Goal: Information Seeking & Learning: Learn about a topic

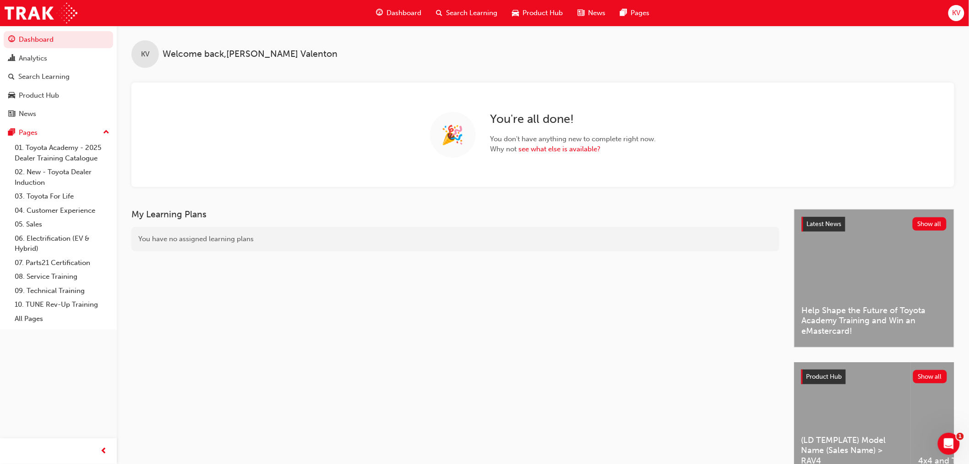
click at [553, 14] on span "Product Hub" at bounding box center [543, 13] width 40 height 11
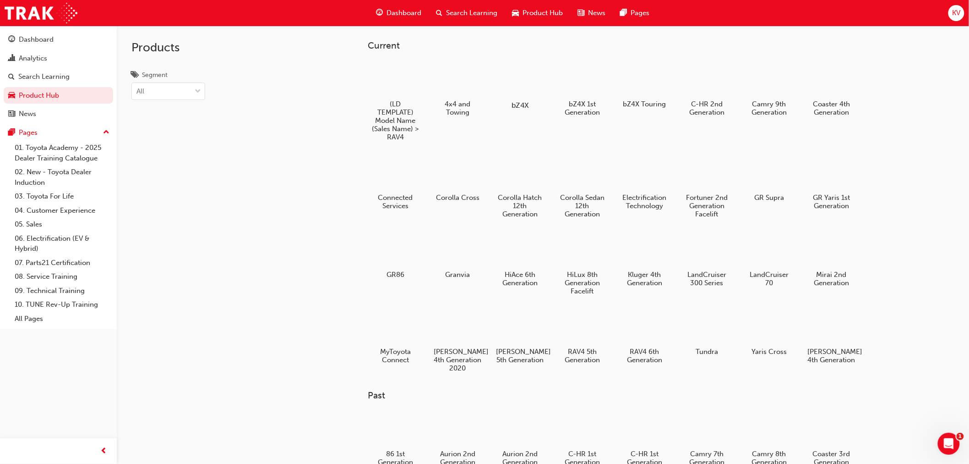
click at [534, 93] on div at bounding box center [520, 78] width 51 height 37
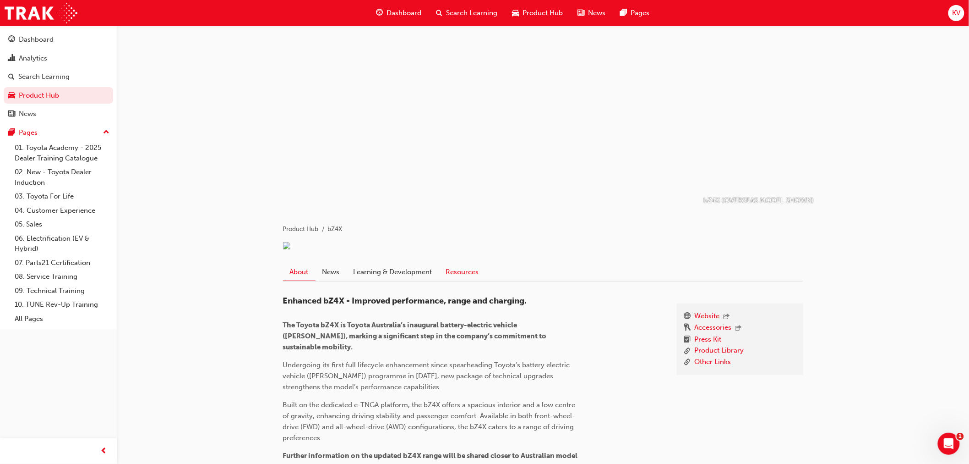
click at [464, 280] on link "Resources" at bounding box center [462, 271] width 47 height 17
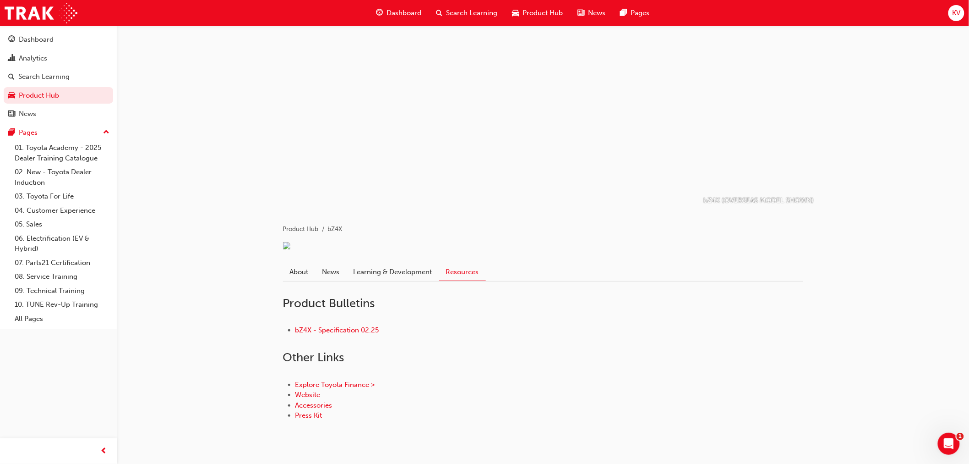
scroll to position [34, 0]
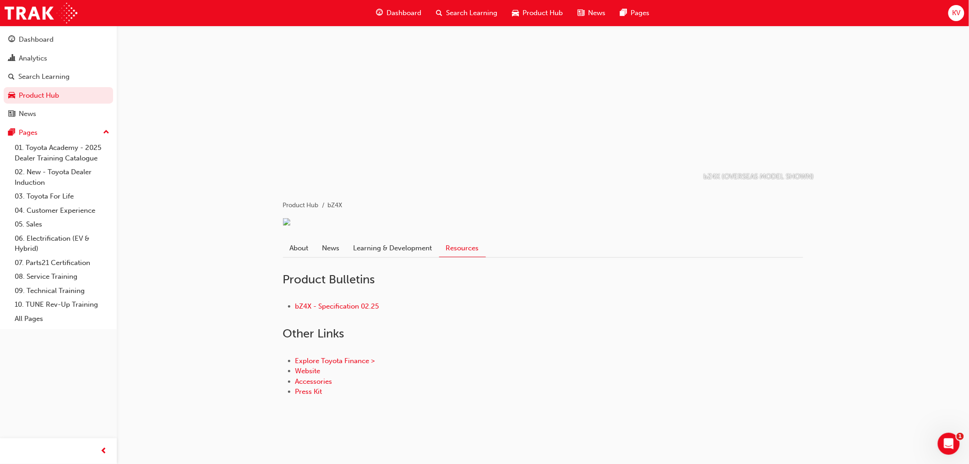
click at [481, 348] on div "Explore Toyota Finance > Website Accessories Press Kit" at bounding box center [543, 376] width 520 height 71
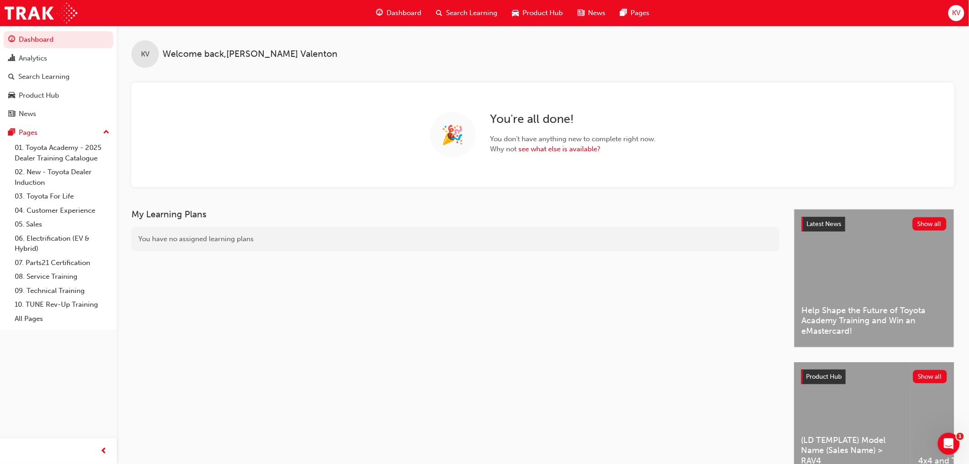
click at [557, 8] on span "Product Hub" at bounding box center [543, 13] width 40 height 11
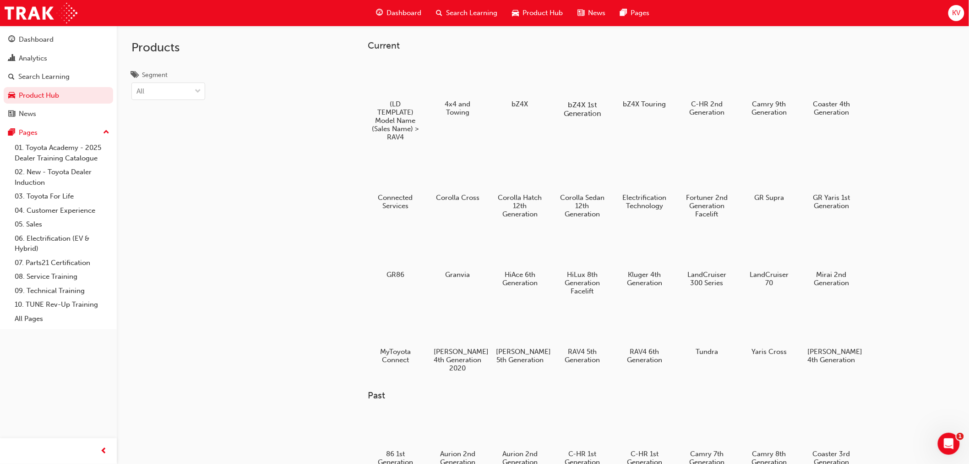
click at [573, 86] on div at bounding box center [582, 78] width 51 height 36
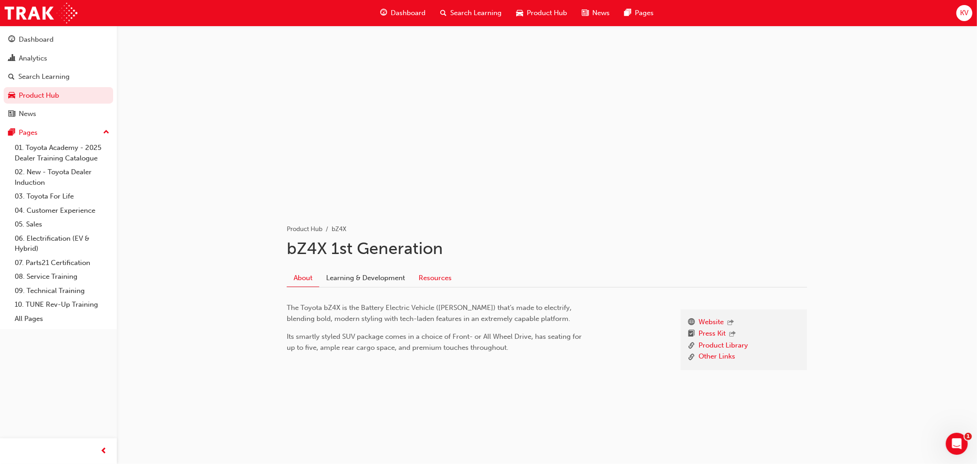
click at [433, 270] on link "Resources" at bounding box center [435, 277] width 47 height 17
click at [441, 276] on link "Resources" at bounding box center [435, 277] width 47 height 17
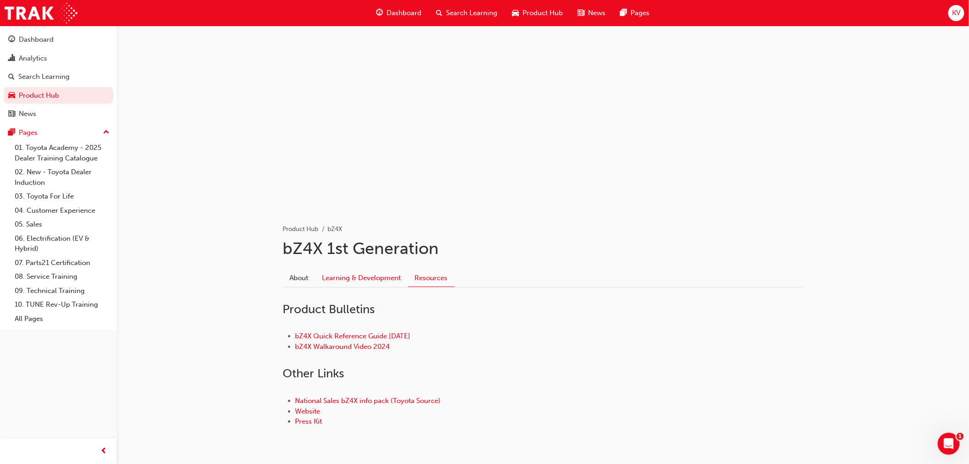
scroll to position [29, 0]
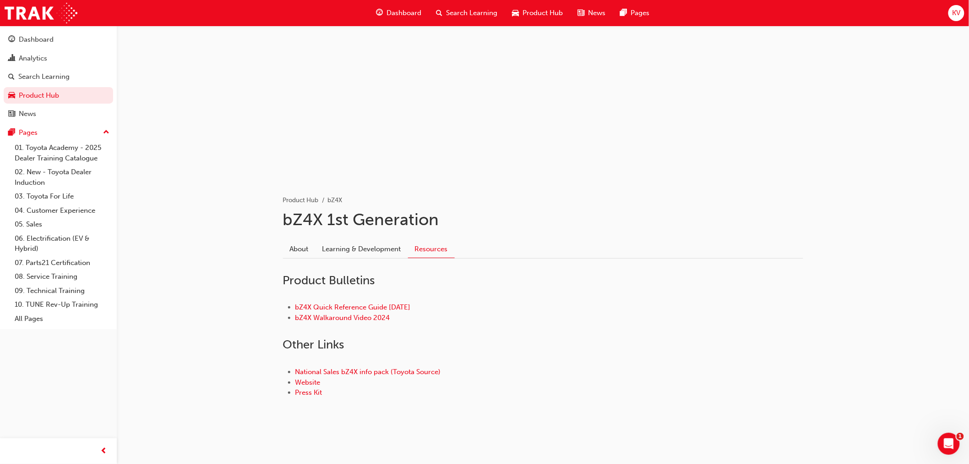
click at [343, 342] on h2 "Other Links" at bounding box center [543, 344] width 520 height 15
drag, startPoint x: 350, startPoint y: 343, endPoint x: 241, endPoint y: 347, distance: 110.0
click at [241, 347] on div "Product Hub bZ4X bZ4X 1st Generation About Learning & Development Resources Pro…" at bounding box center [543, 219] width 853 height 445
click at [441, 358] on div "National Sales bZ4X info pack (Toyota Source) Website Press Kit" at bounding box center [543, 382] width 520 height 60
drag, startPoint x: 381, startPoint y: 251, endPoint x: 357, endPoint y: 249, distance: 23.4
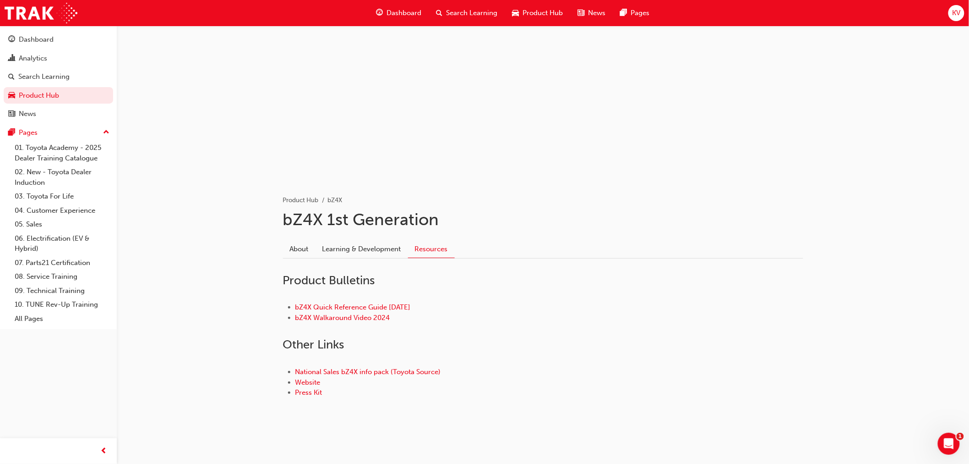
click at [381, 251] on link "Learning & Development" at bounding box center [362, 248] width 93 height 17
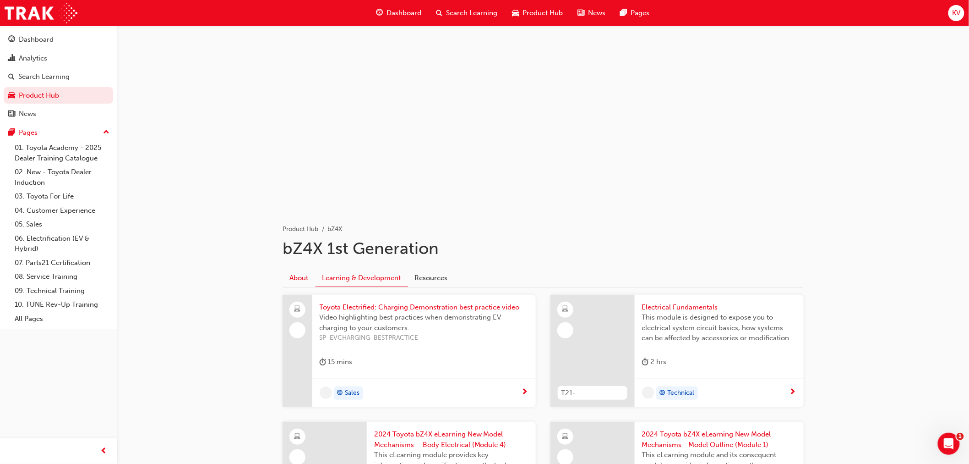
click at [303, 276] on link "About" at bounding box center [299, 277] width 33 height 17
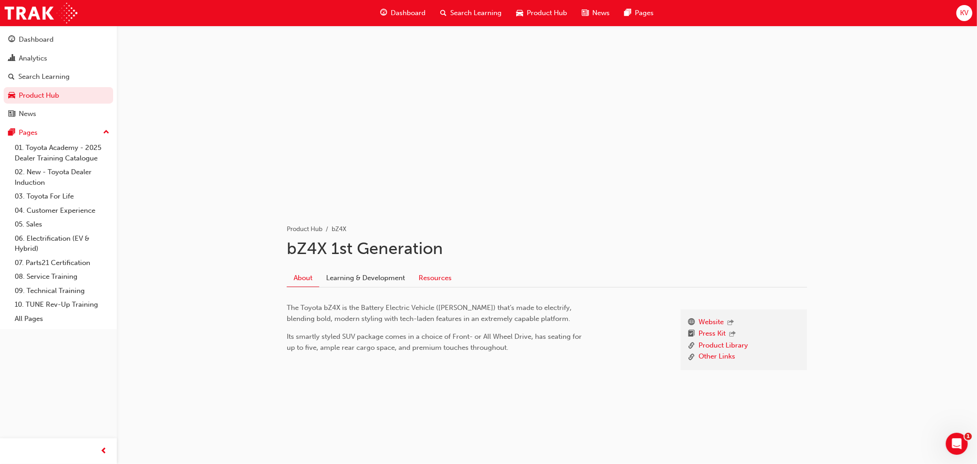
click at [423, 283] on link "Resources" at bounding box center [435, 277] width 47 height 17
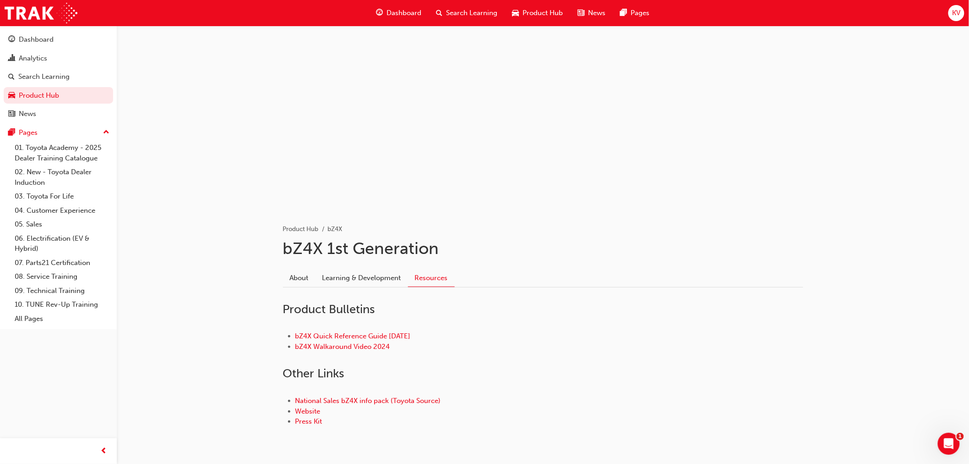
click at [545, 337] on li "bZ4X Quick Reference Guide [DATE]" at bounding box center [549, 336] width 508 height 11
click at [531, 12] on span "Product Hub" at bounding box center [543, 13] width 40 height 11
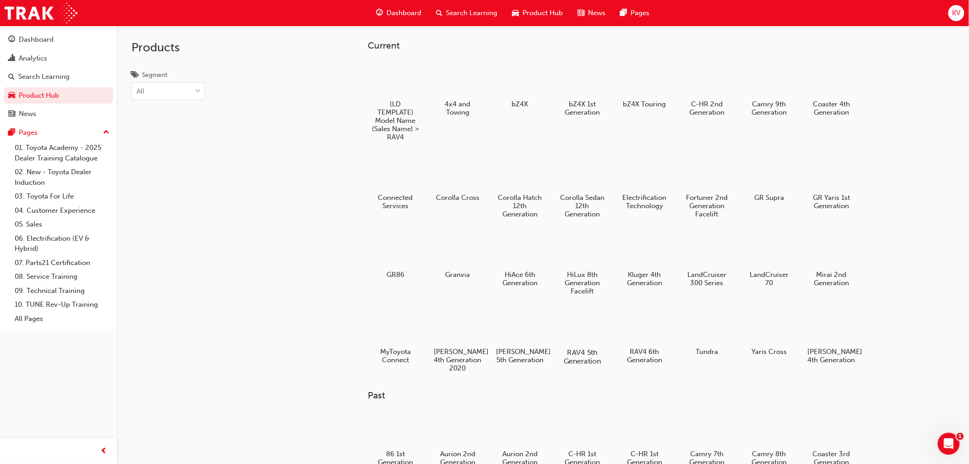
click at [575, 359] on h5 "RAV4 5th Generation" at bounding box center [582, 356] width 51 height 17
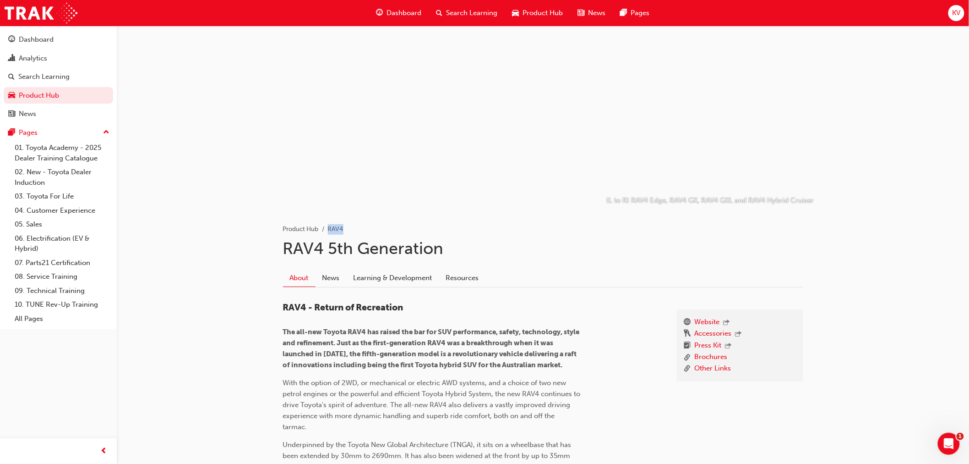
drag, startPoint x: 345, startPoint y: 227, endPoint x: 330, endPoint y: 227, distance: 14.7
click at [330, 227] on ul "Product Hub RAV4" at bounding box center [543, 229] width 520 height 11
click at [445, 216] on div "Product Hub RAV4" at bounding box center [543, 222] width 520 height 26
click at [552, 12] on span "Product Hub" at bounding box center [543, 13] width 40 height 11
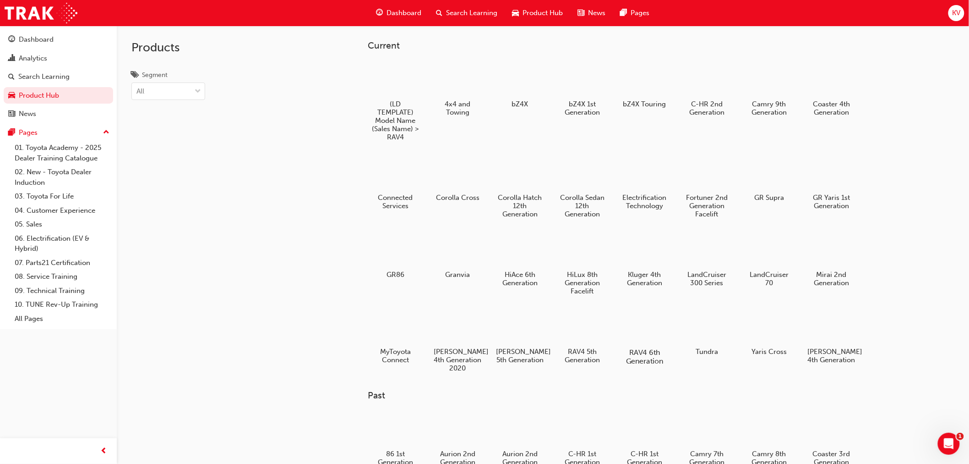
click at [640, 348] on h5 "RAV4 6th Generation" at bounding box center [644, 356] width 51 height 17
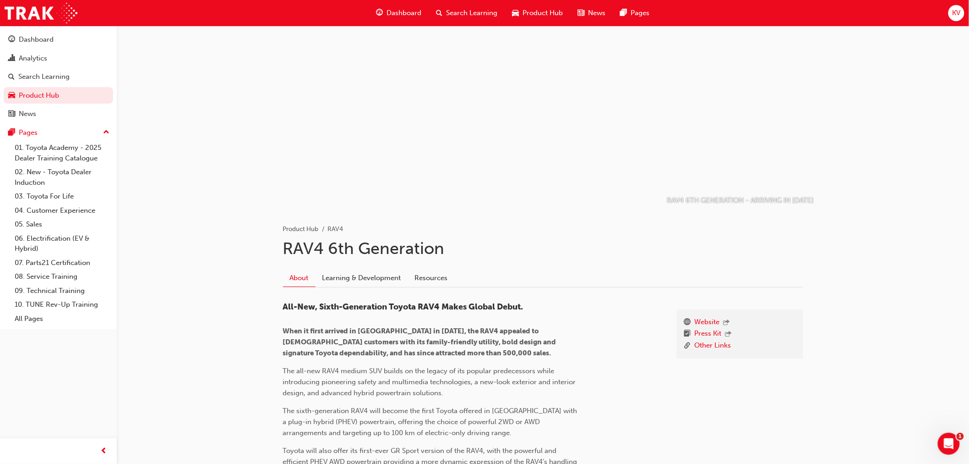
click at [528, 8] on span "Product Hub" at bounding box center [543, 13] width 40 height 11
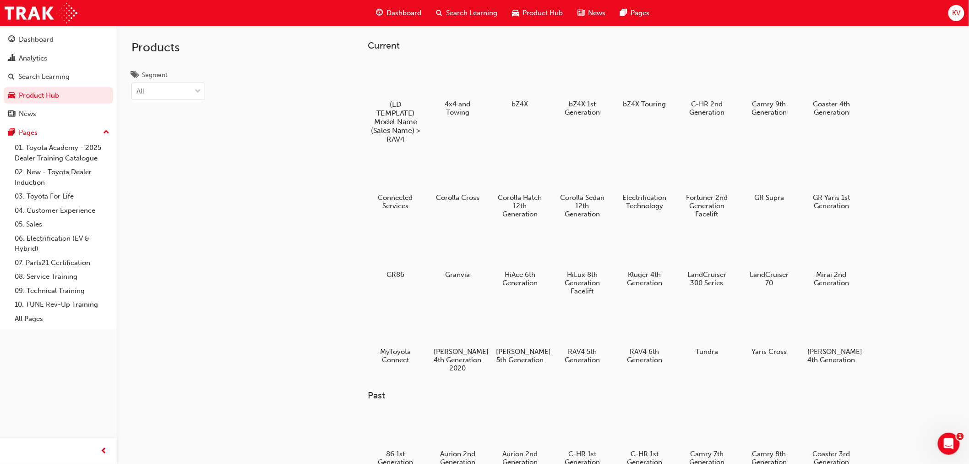
click at [402, 112] on h5 "(LD TEMPLATE) Model Name (Sales Name) > RAV4" at bounding box center [395, 122] width 51 height 44
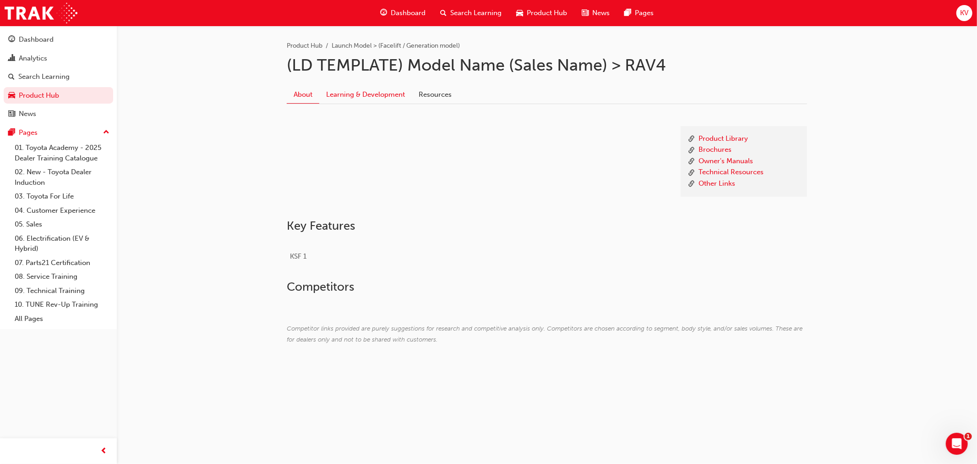
click at [374, 98] on link "Learning & Development" at bounding box center [365, 94] width 93 height 17
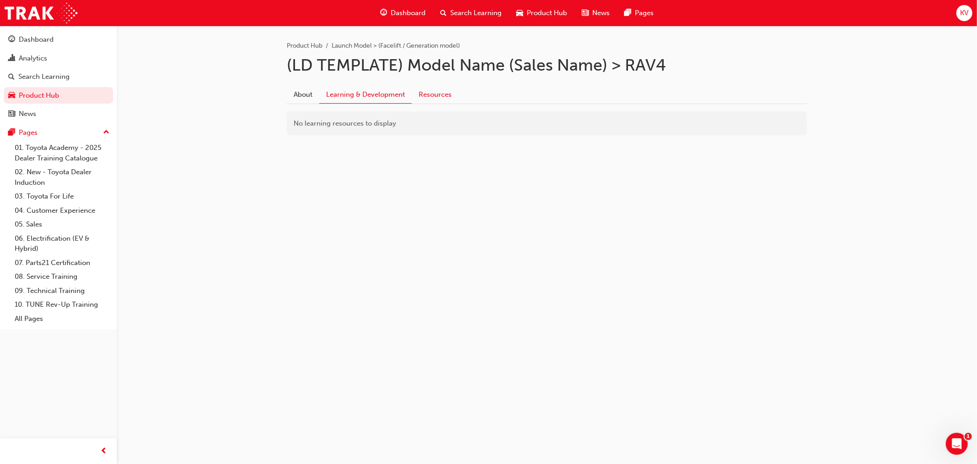
click at [427, 95] on link "Resources" at bounding box center [435, 94] width 47 height 17
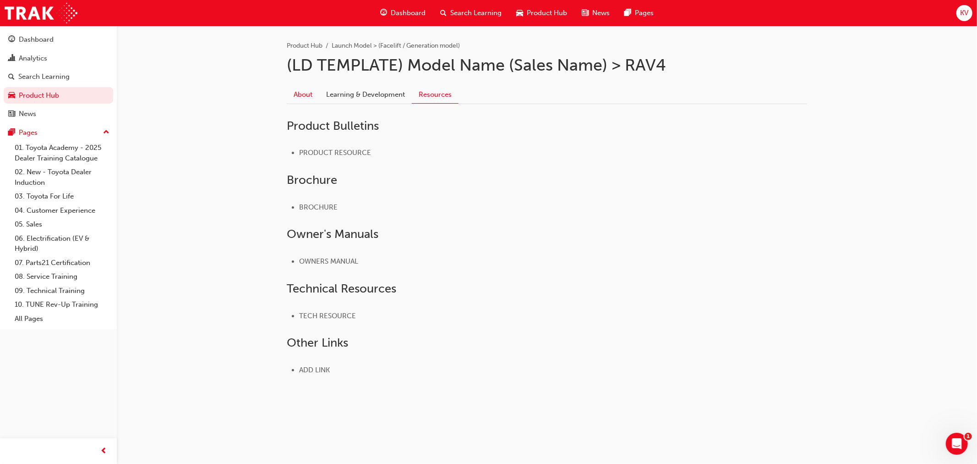
click at [294, 98] on link "About" at bounding box center [303, 94] width 33 height 17
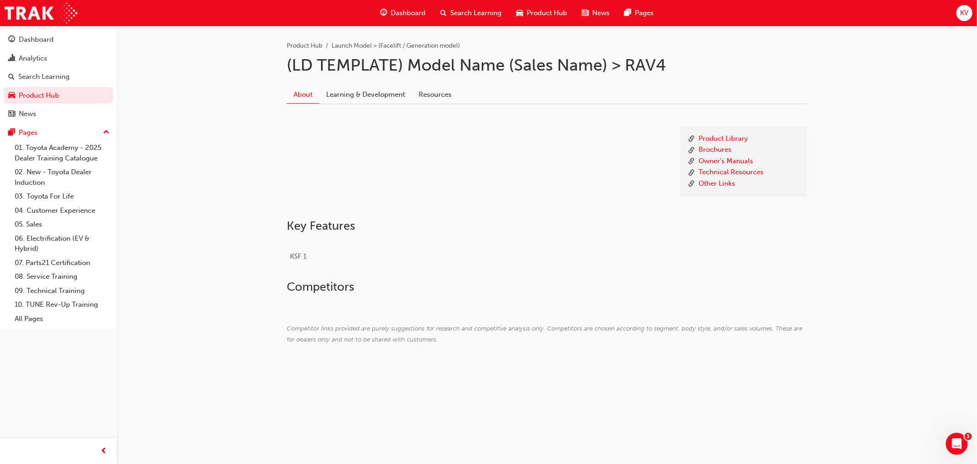
click at [417, 45] on li "Launch Model > (Facelift / Generation model)" at bounding box center [396, 46] width 128 height 11
click at [345, 44] on li "Launch Model > (Facelift / Generation model)" at bounding box center [396, 46] width 128 height 11
click at [321, 47] on link "Product Hub" at bounding box center [305, 46] width 36 height 8
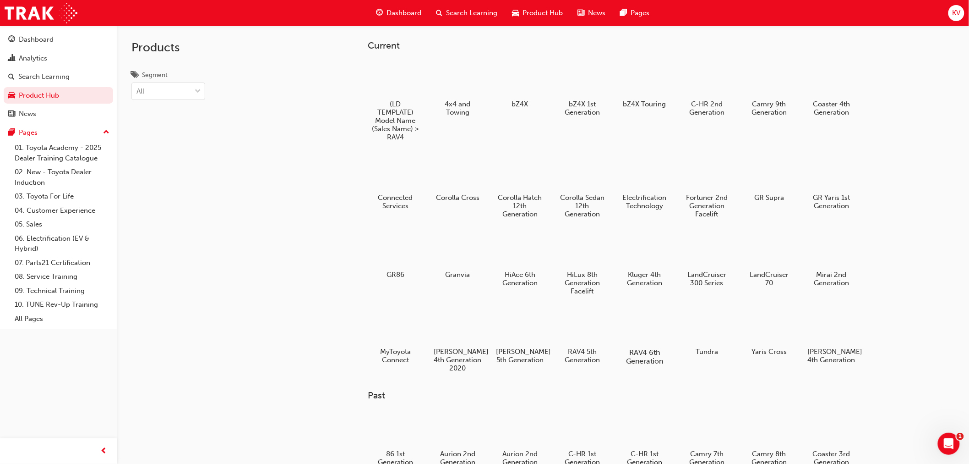
click at [634, 324] on div at bounding box center [644, 325] width 51 height 37
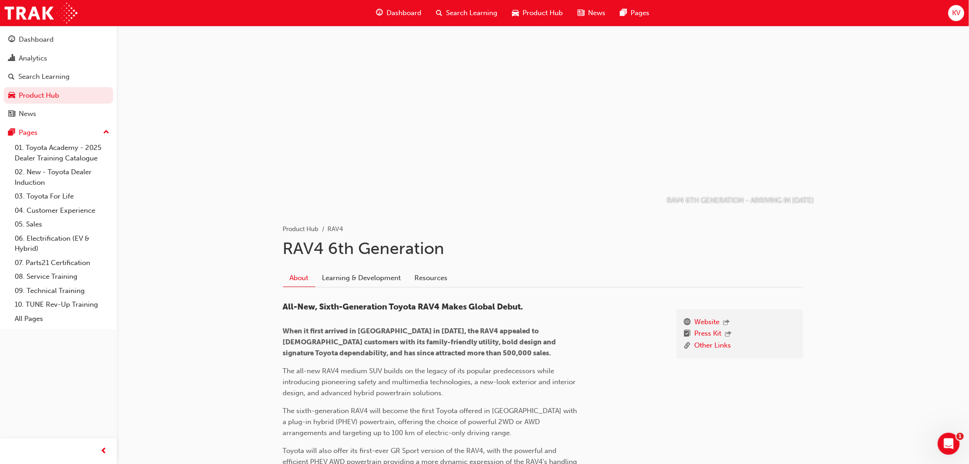
click at [337, 227] on li "RAV4" at bounding box center [336, 229] width 16 height 11
click at [295, 227] on link "Product Hub" at bounding box center [301, 229] width 36 height 8
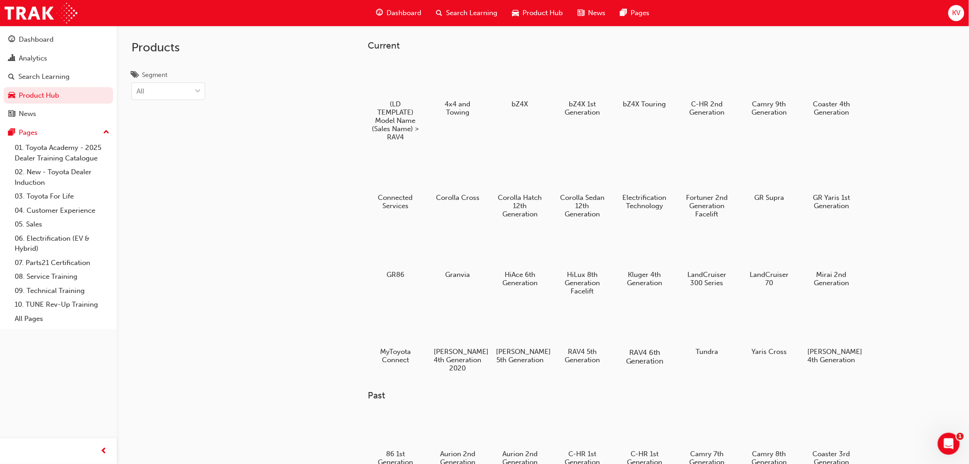
click at [646, 326] on div at bounding box center [644, 325] width 51 height 37
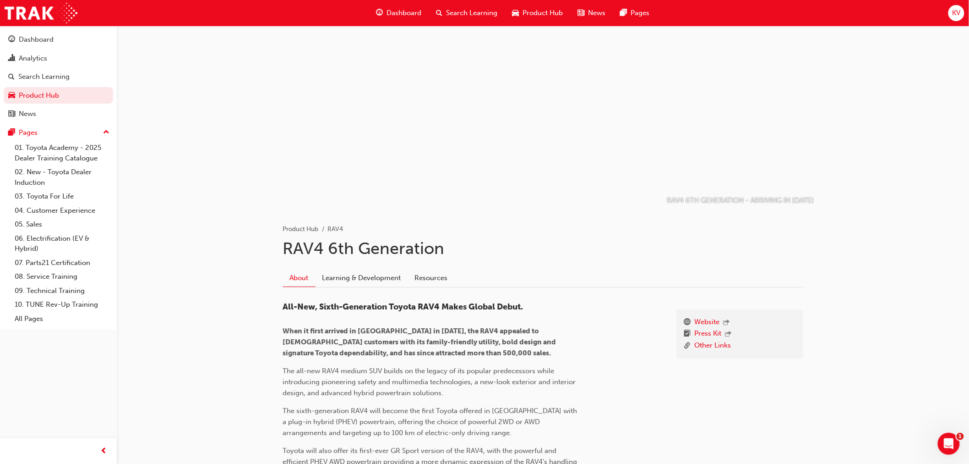
click at [337, 229] on li "RAV4" at bounding box center [336, 229] width 16 height 11
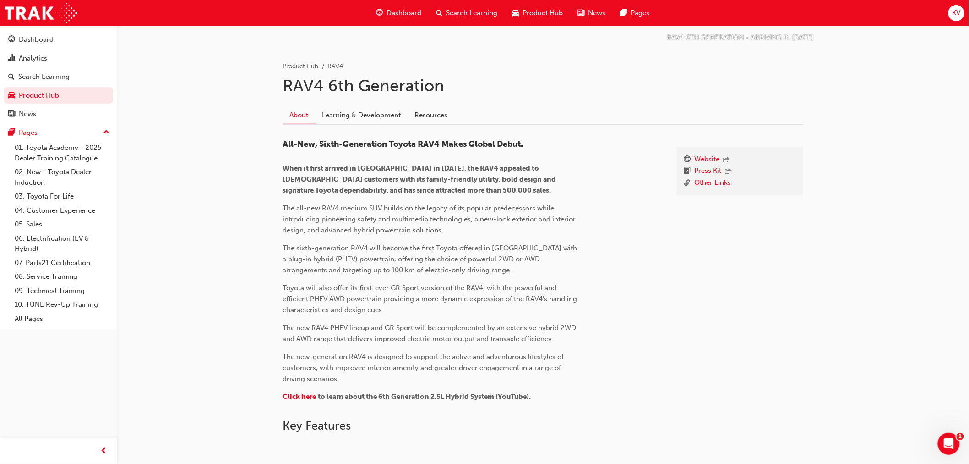
scroll to position [170, 0]
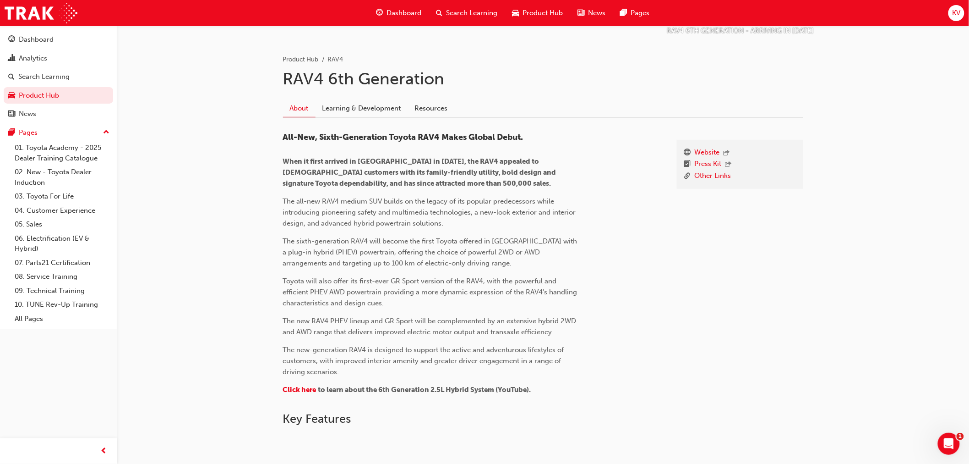
click at [393, 100] on link "Learning & Development" at bounding box center [362, 107] width 93 height 17
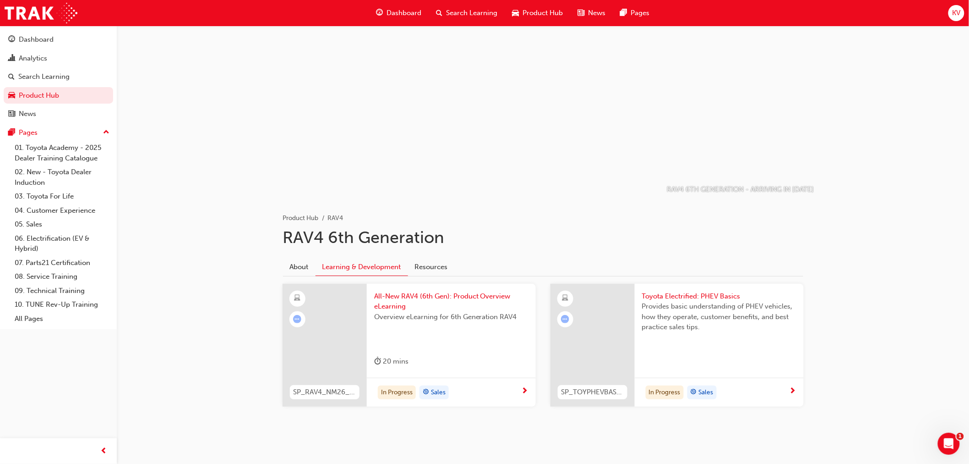
scroll to position [20, 0]
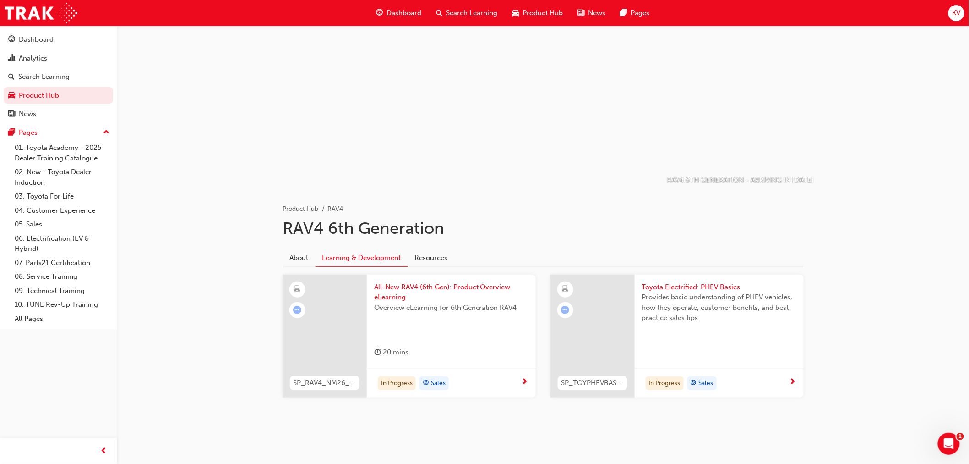
click at [473, 19] on div "Search Learning" at bounding box center [467, 13] width 76 height 19
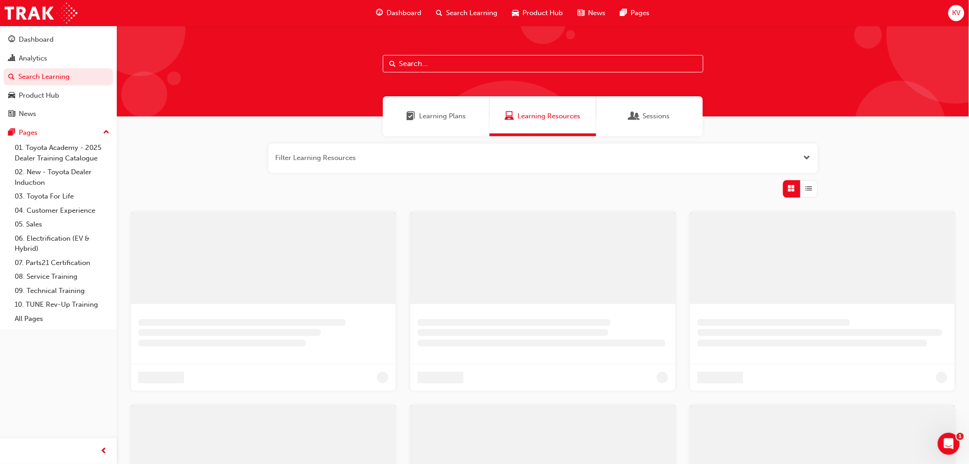
click at [486, 64] on input "text" at bounding box center [543, 63] width 321 height 17
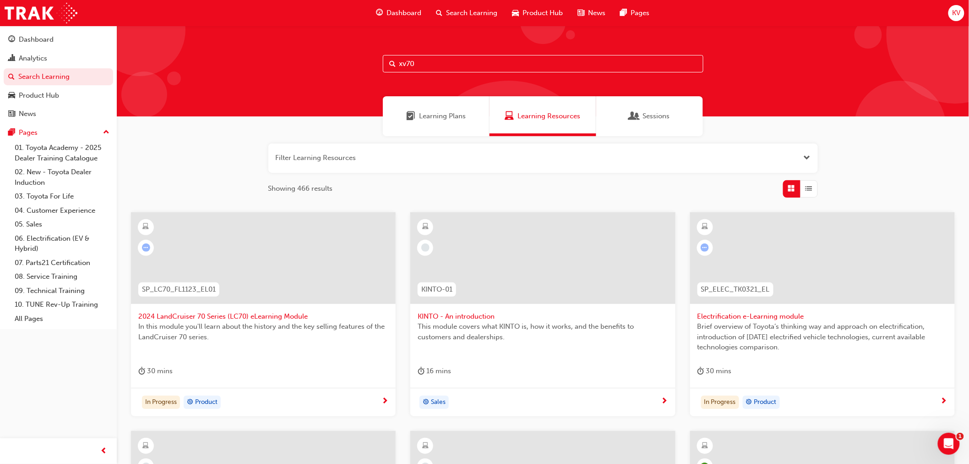
type input "xv70"
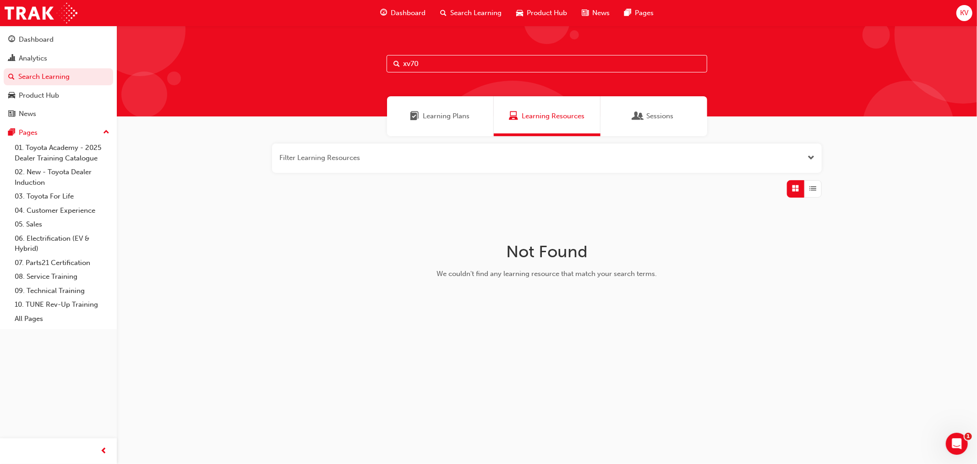
drag, startPoint x: 477, startPoint y: 66, endPoint x: -112, endPoint y: 39, distance: 589.8
click at [0, 39] on html "Your version of Internet Explorer is outdated and not supported. Please upgrade…" at bounding box center [488, 232] width 977 height 464
click at [443, 66] on input "xv70" at bounding box center [547, 63] width 321 height 17
click at [276, 79] on div "xv70" at bounding box center [547, 71] width 860 height 91
click at [528, 5] on div "Product Hub" at bounding box center [542, 13] width 66 height 19
